Goal: Information Seeking & Learning: Learn about a topic

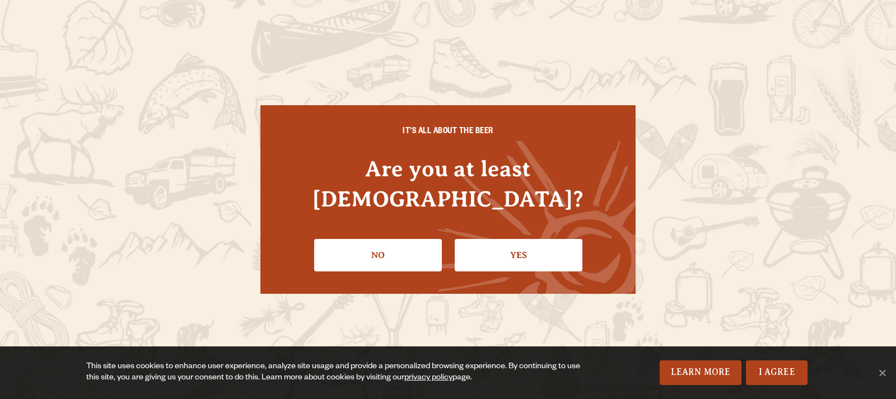
click at [498, 239] on link "Yes" at bounding box center [519, 255] width 128 height 32
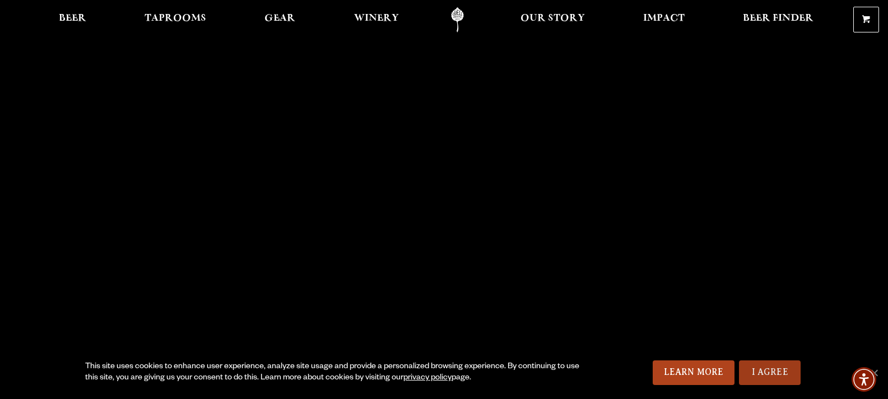
click at [764, 371] on link "I Agree" at bounding box center [770, 373] width 62 height 25
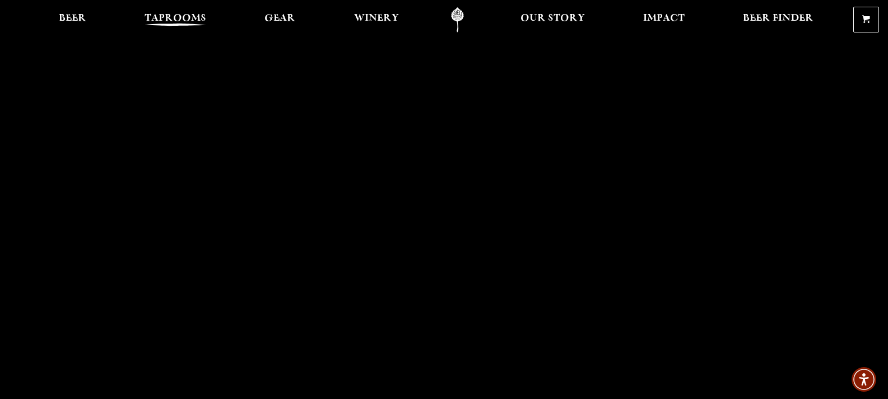
click at [176, 21] on span "Taprooms" at bounding box center [176, 18] width 62 height 9
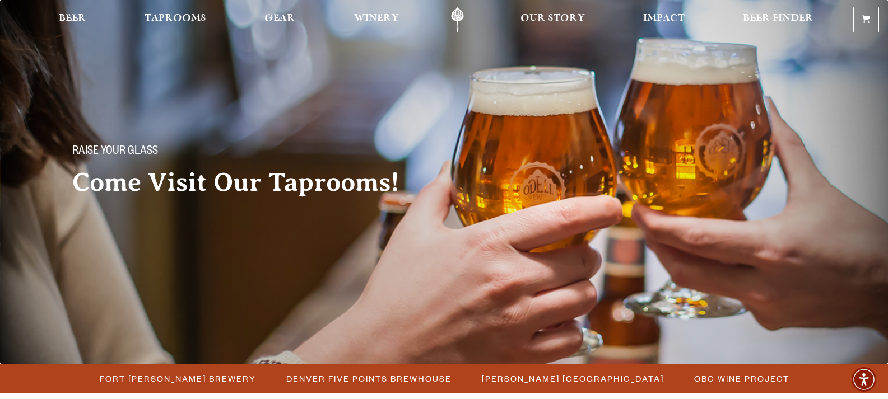
click at [176, 21] on span "Taprooms" at bounding box center [176, 18] width 62 height 9
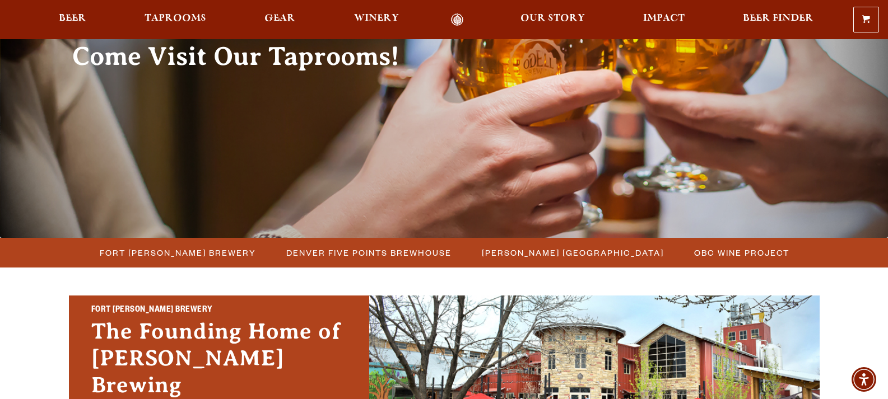
scroll to position [168, 0]
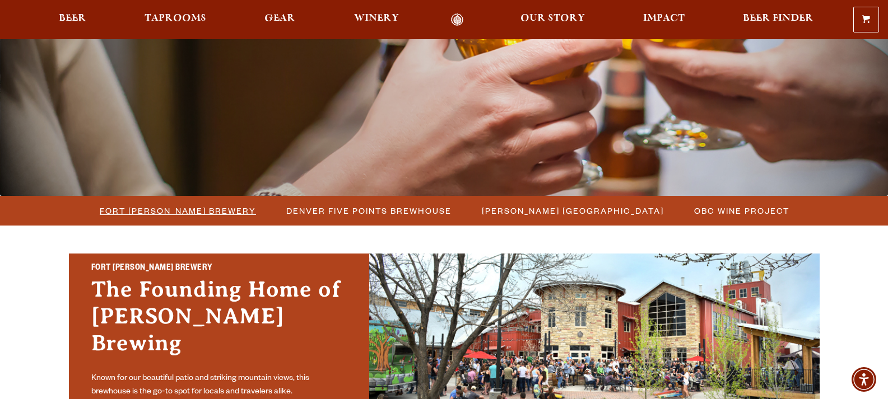
click at [164, 213] on span "Fort [PERSON_NAME] Brewery" at bounding box center [178, 211] width 156 height 16
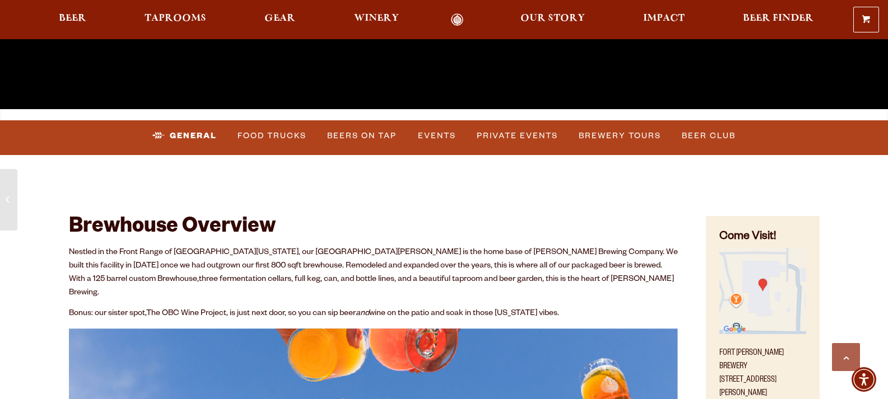
scroll to position [392, 0]
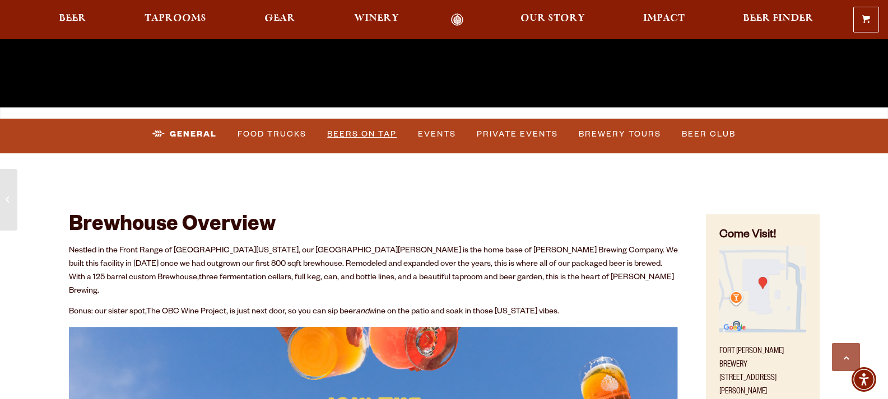
click at [347, 132] on link "Beers on Tap" at bounding box center [362, 135] width 78 height 26
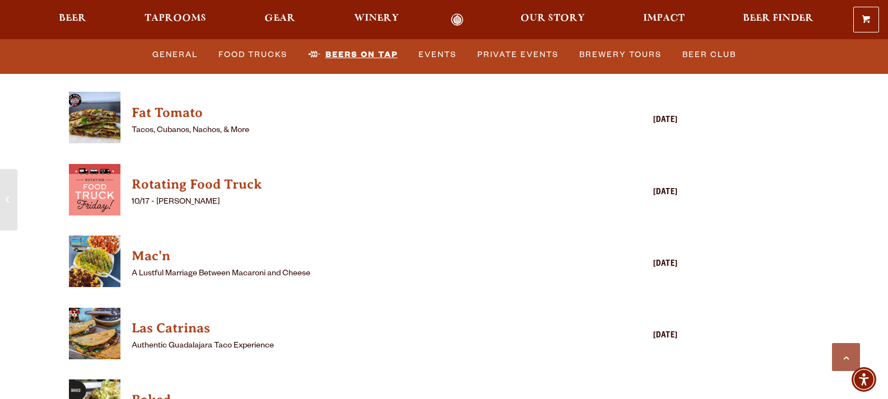
scroll to position [3064, 0]
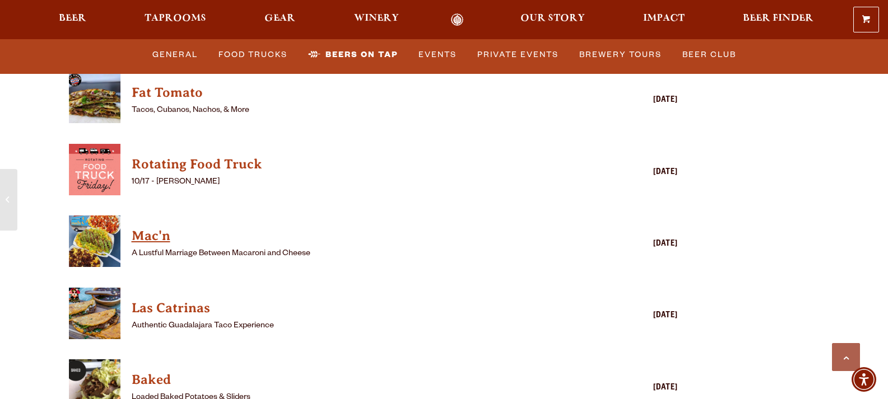
click at [151, 227] on h4 "Mac'n" at bounding box center [357, 236] width 451 height 18
click at [254, 53] on link "Food Trucks" at bounding box center [253, 55] width 78 height 26
click at [340, 50] on link "Beers on Tap" at bounding box center [363, 55] width 78 height 26
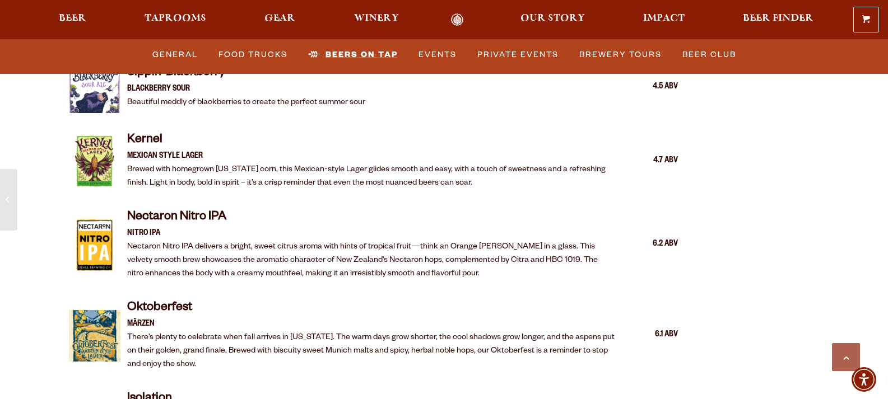
scroll to position [2056, 0]
